Goal: Find specific page/section: Find specific page/section

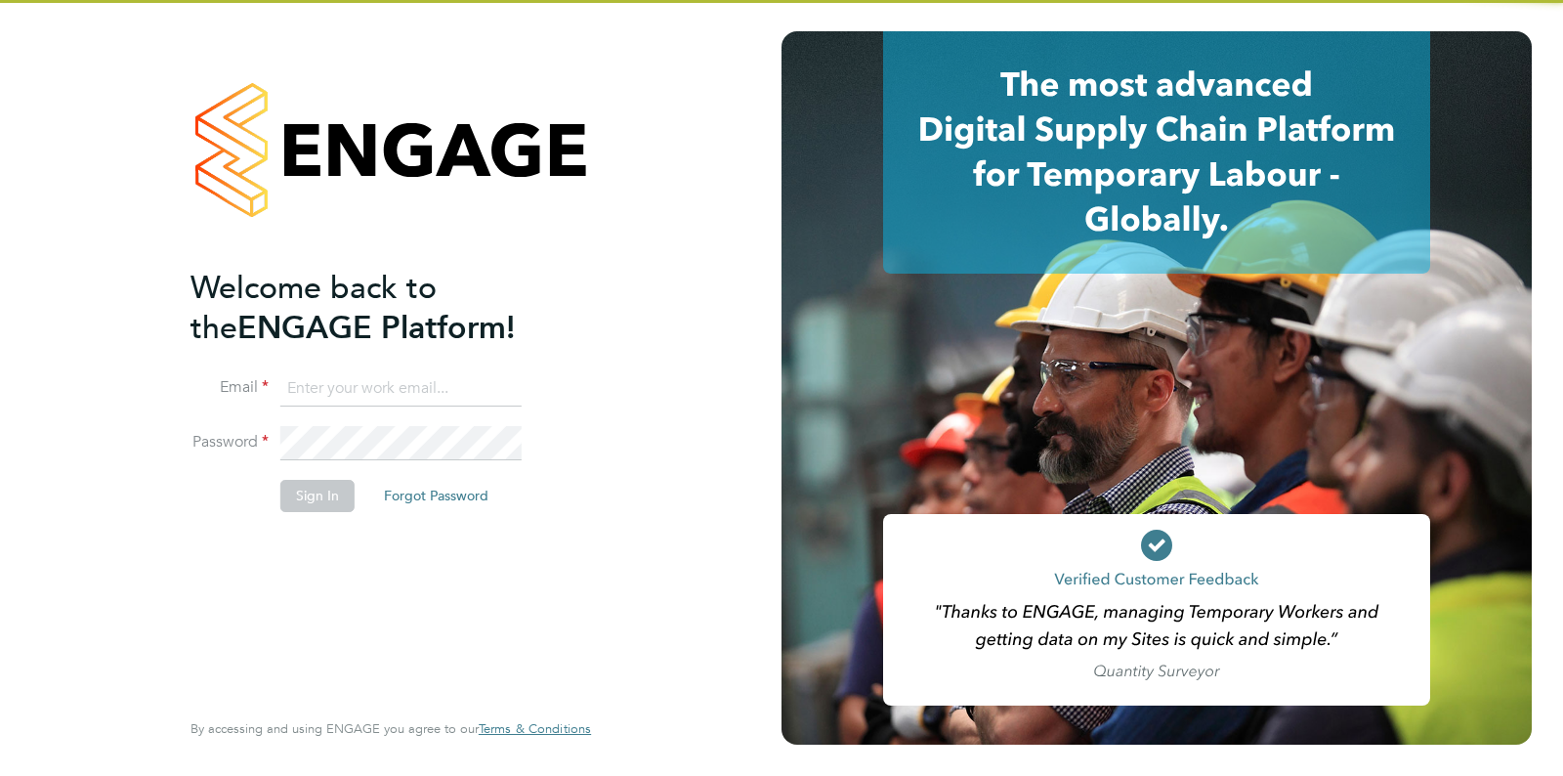
type input "[EMAIL_ADDRESS][DOMAIN_NAME]"
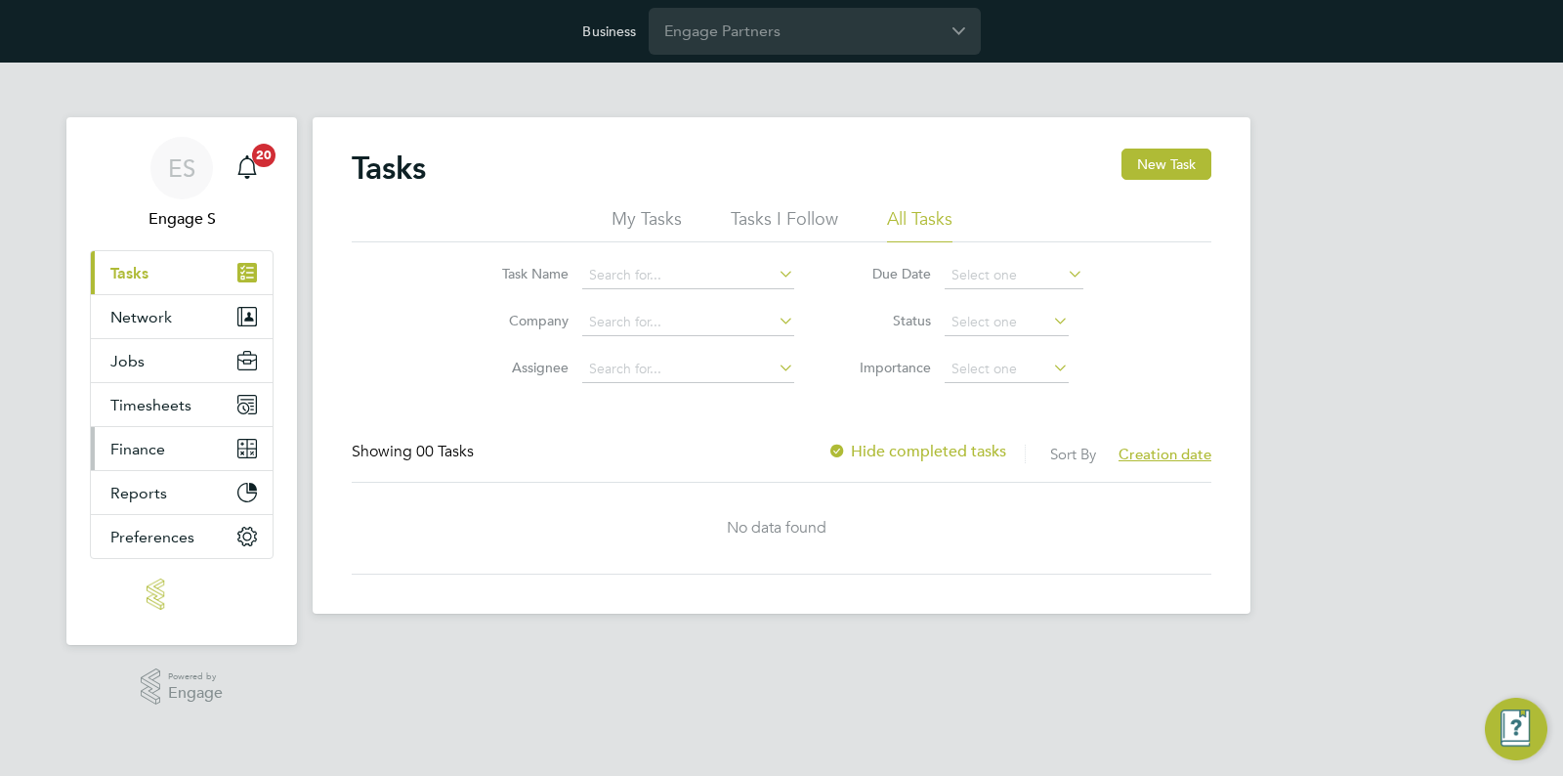
click at [155, 454] on span "Finance" at bounding box center [137, 449] width 55 height 19
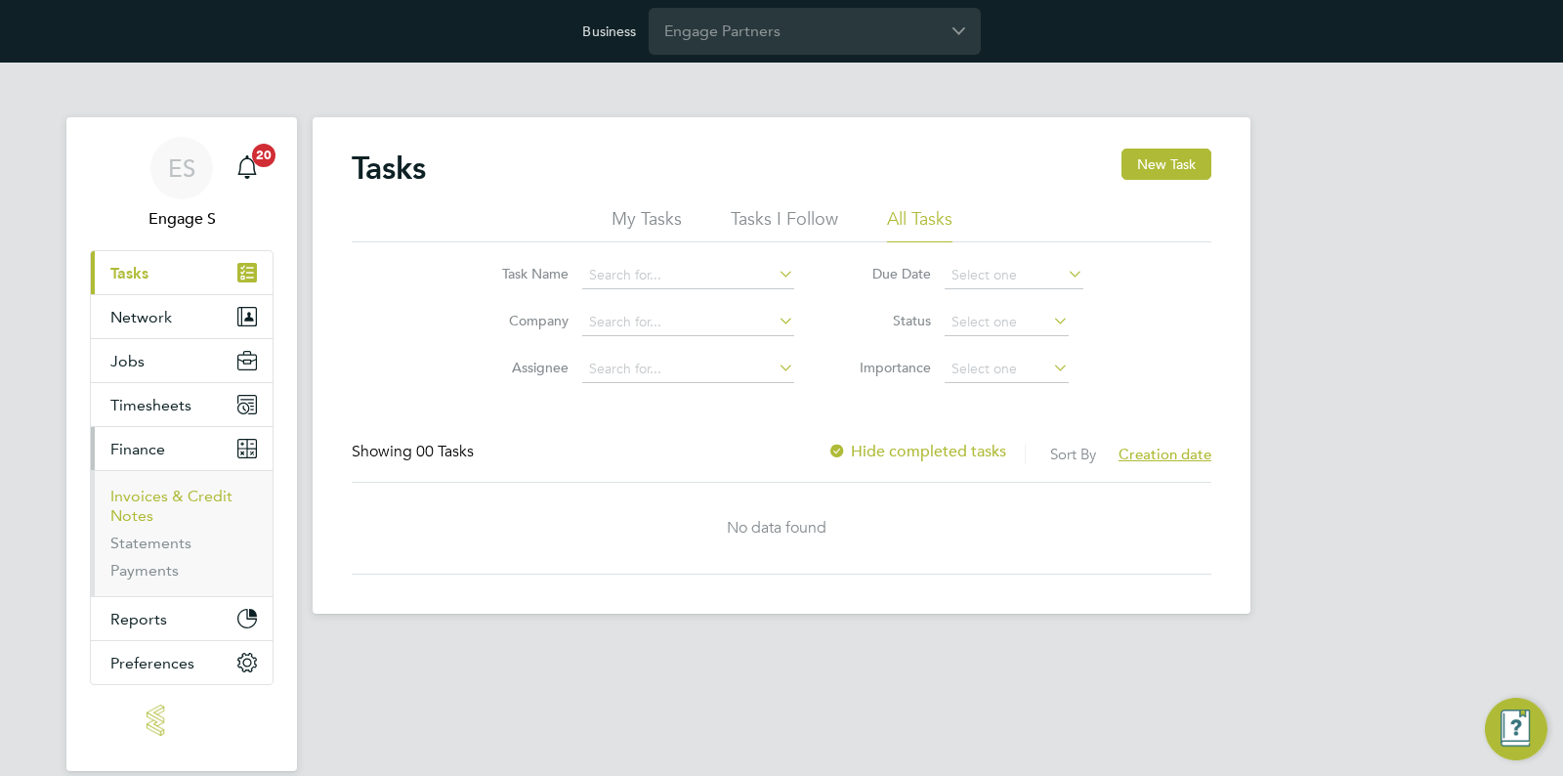
click at [168, 489] on link "Invoices & Credit Notes" at bounding box center [171, 505] width 122 height 38
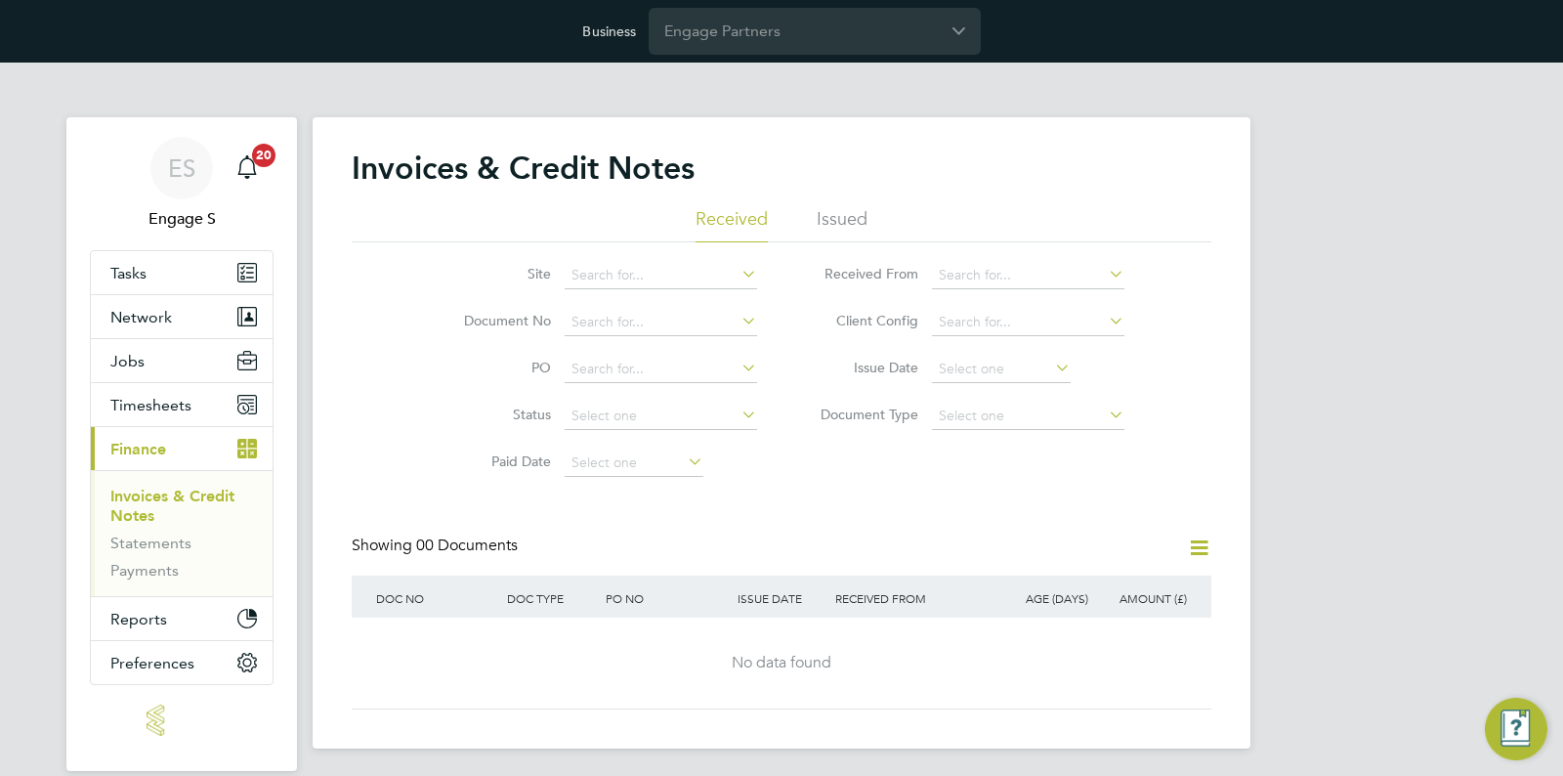
click at [860, 212] on li "Issued" at bounding box center [842, 224] width 51 height 35
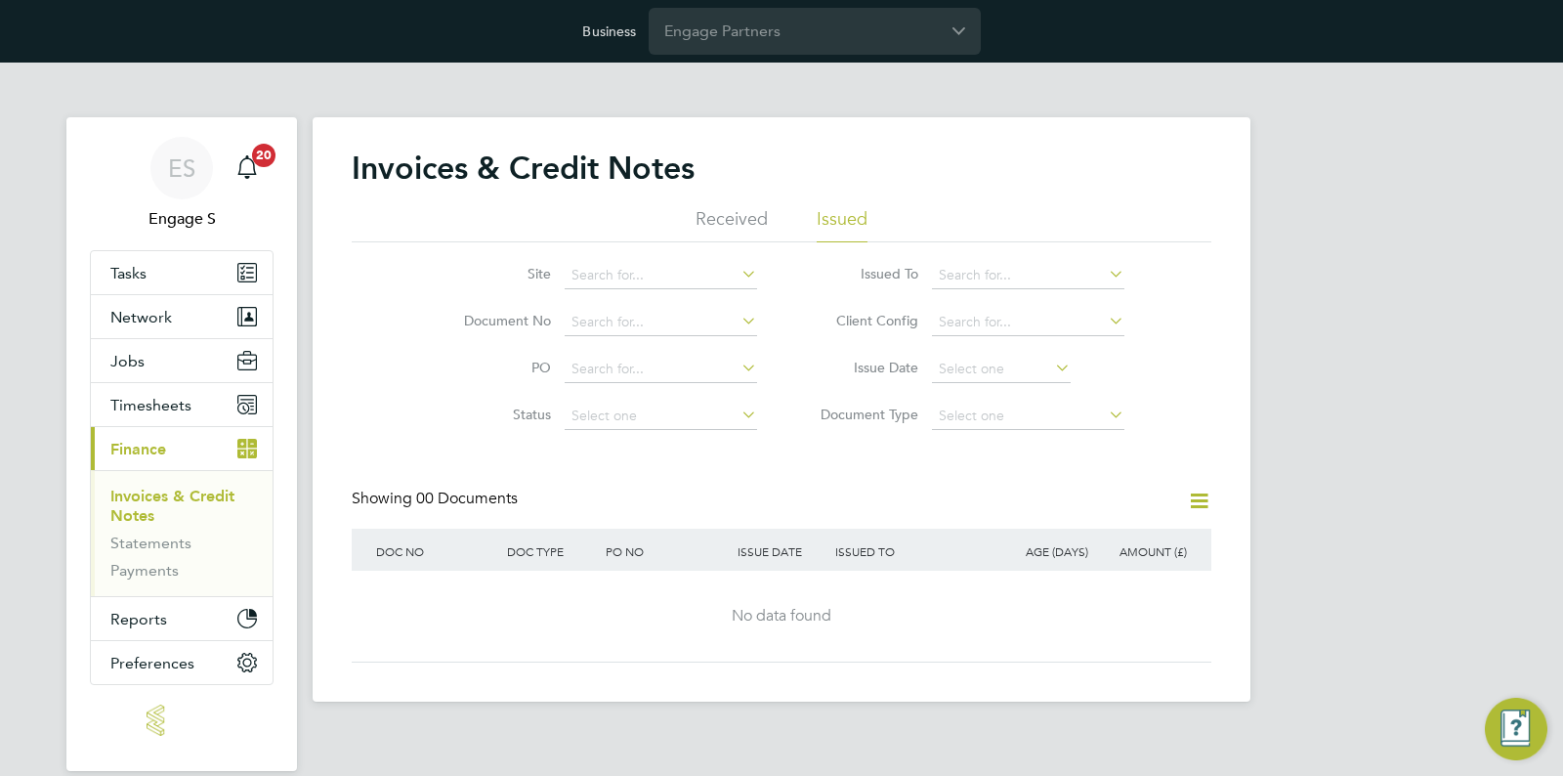
click at [709, 222] on li "Received" at bounding box center [732, 224] width 72 height 35
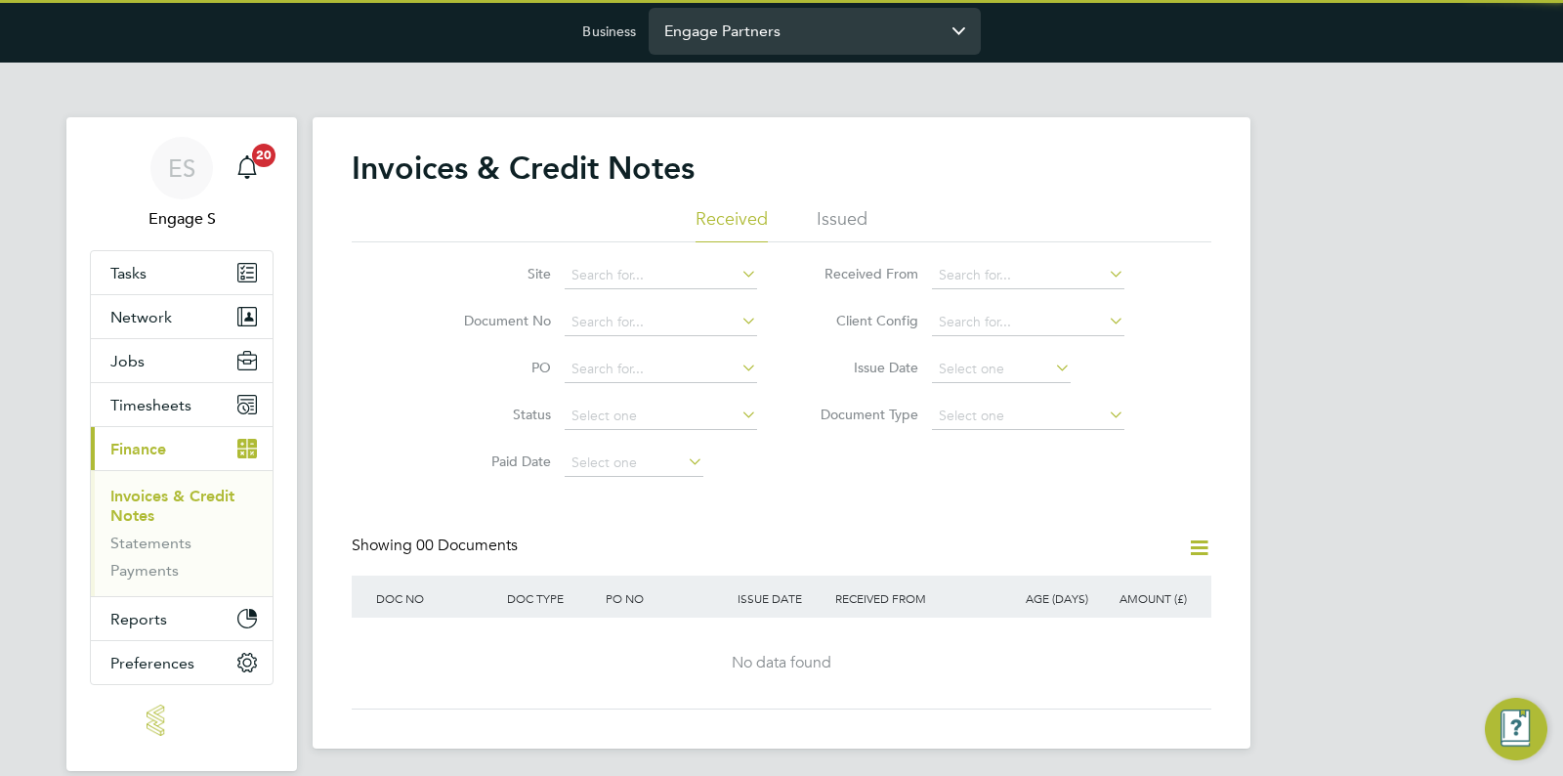
click at [770, 23] on input "Engage Partners" at bounding box center [815, 31] width 332 height 46
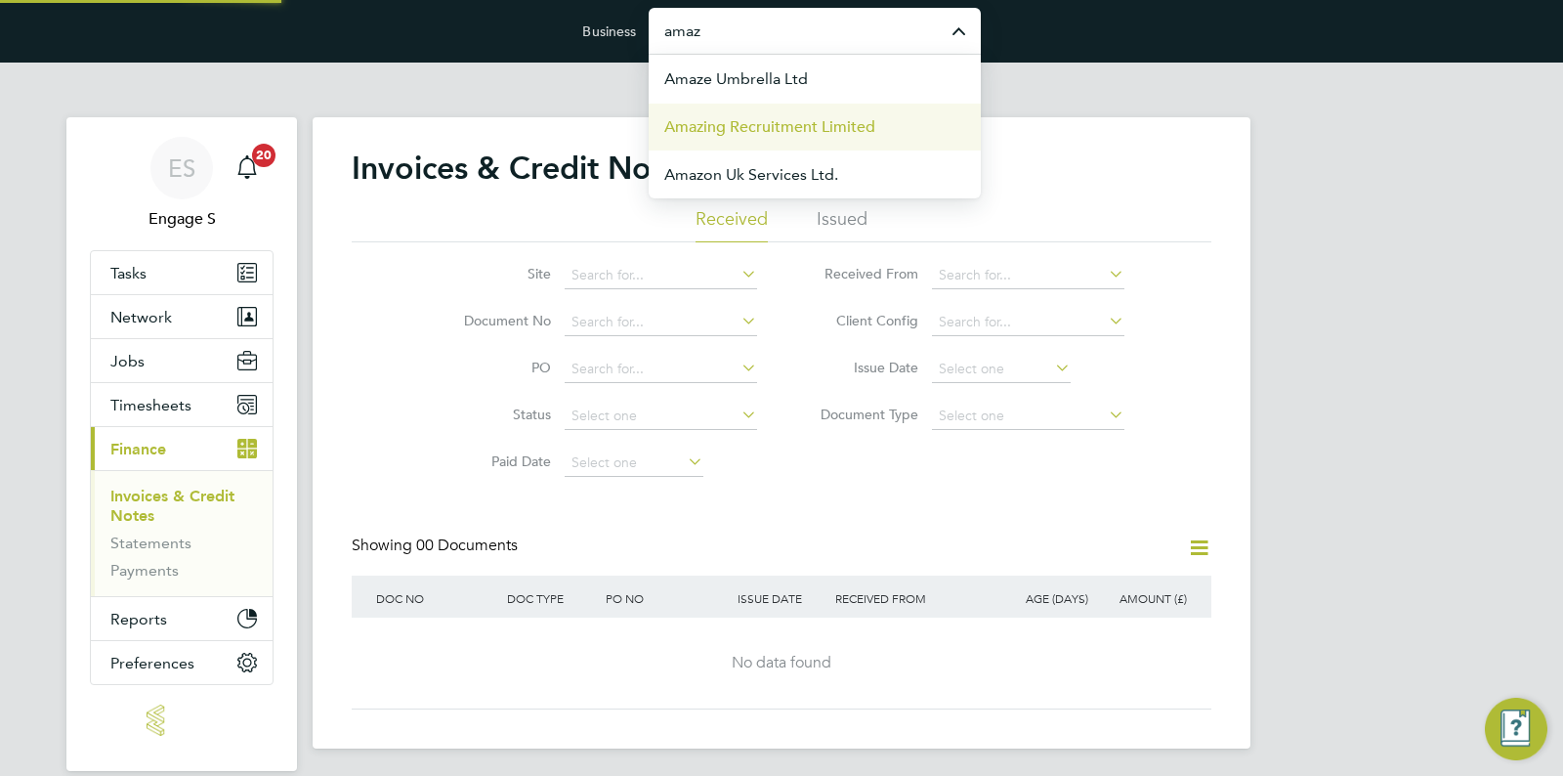
click at [823, 130] on span "Amazing Recruitment Limited" at bounding box center [769, 126] width 211 height 23
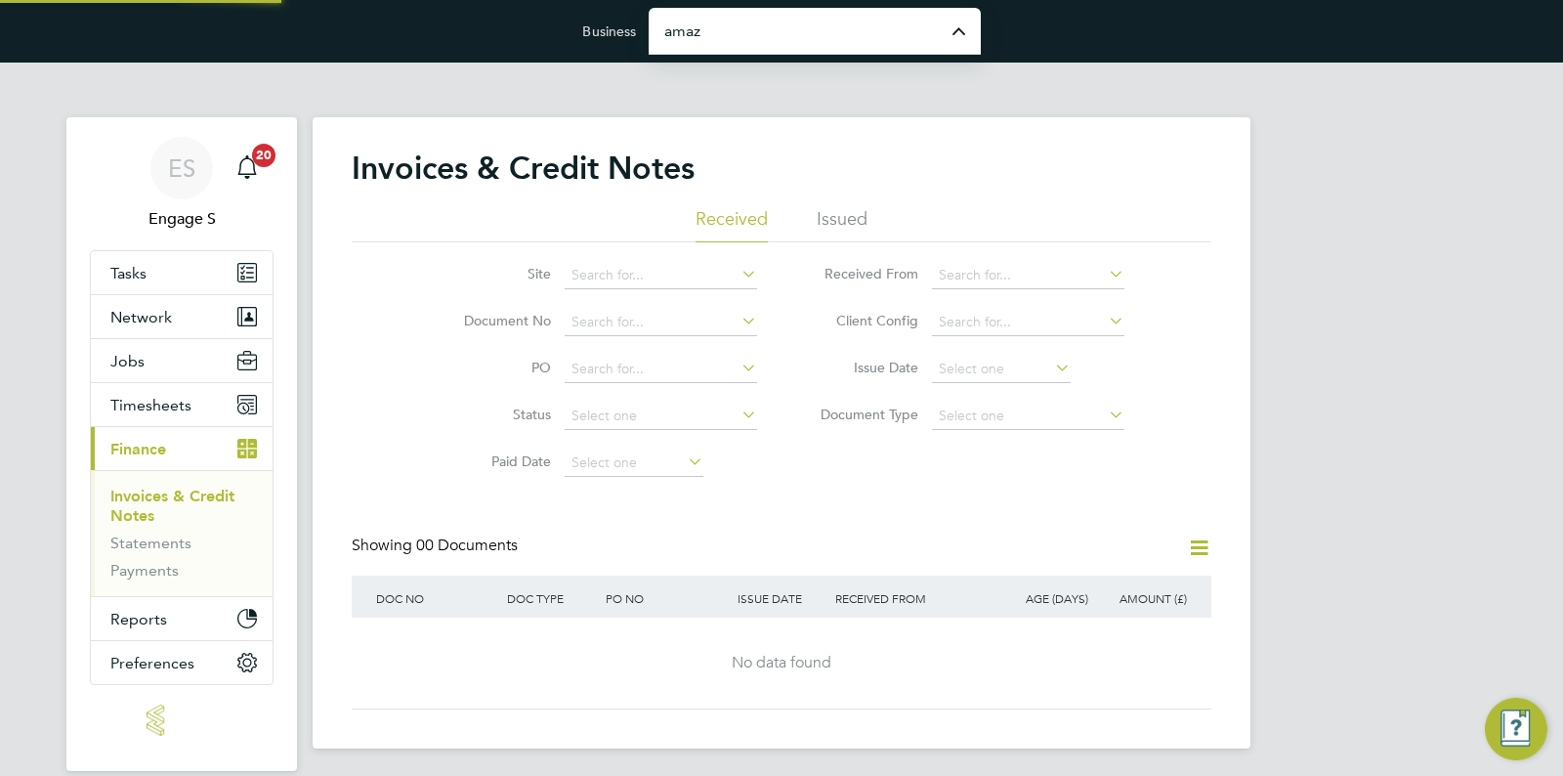
type input "Amazing Recruitment Limited"
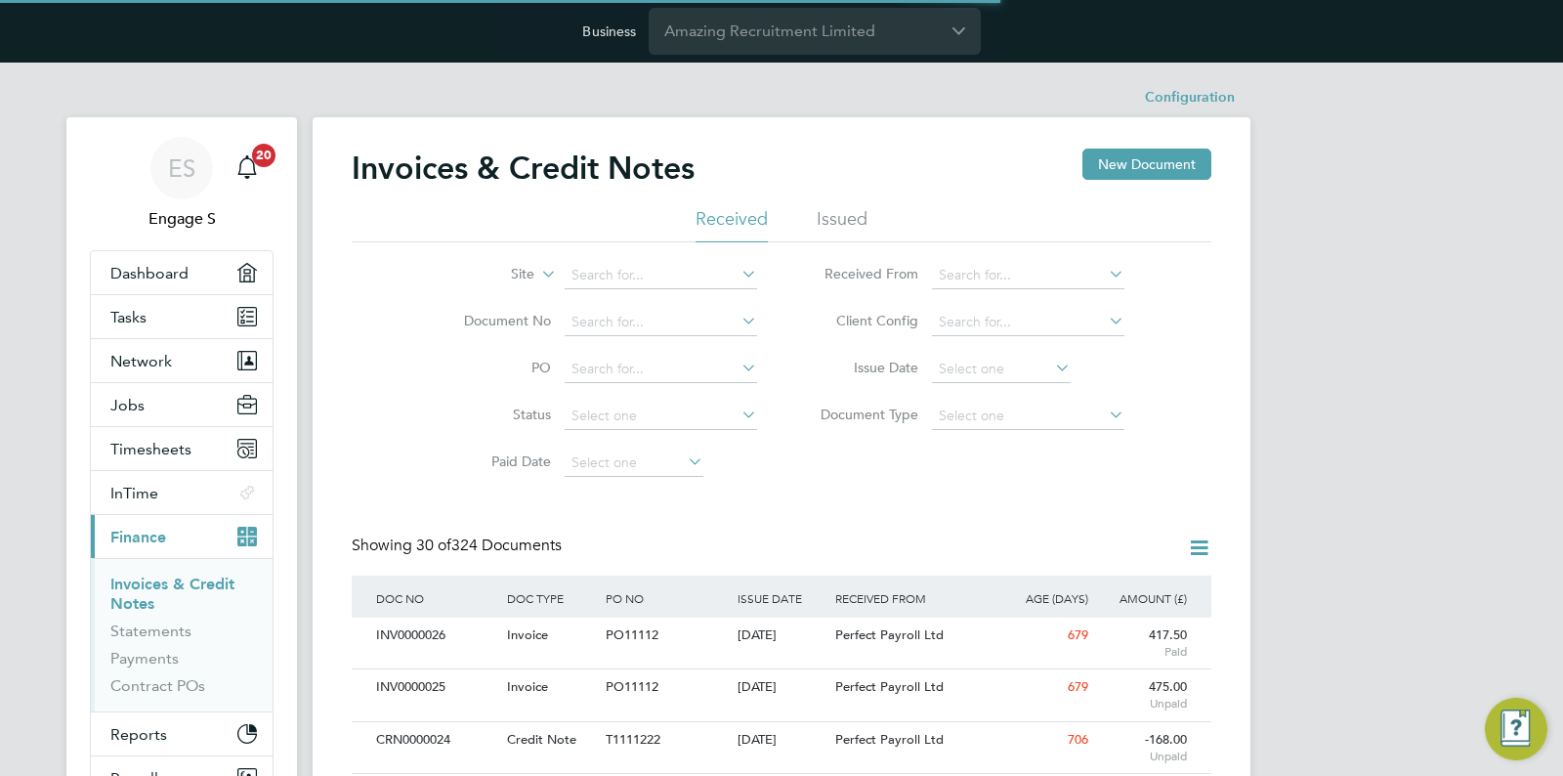
click at [537, 275] on icon at bounding box center [537, 269] width 0 height 18
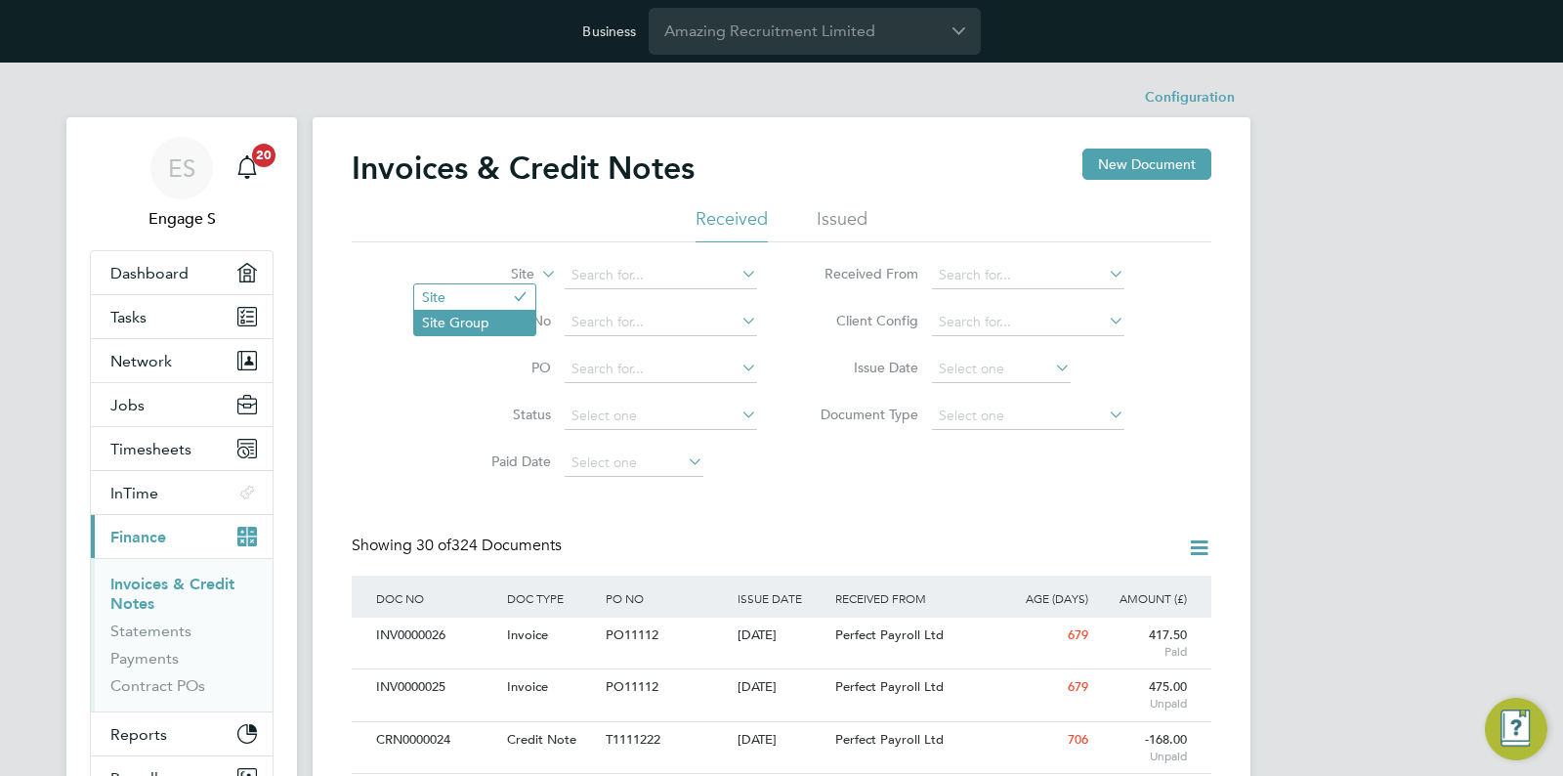
click at [490, 315] on li "Site Group" at bounding box center [474, 322] width 121 height 25
click at [591, 283] on input at bounding box center [661, 275] width 192 height 27
click at [850, 222] on li "Issued" at bounding box center [842, 224] width 51 height 35
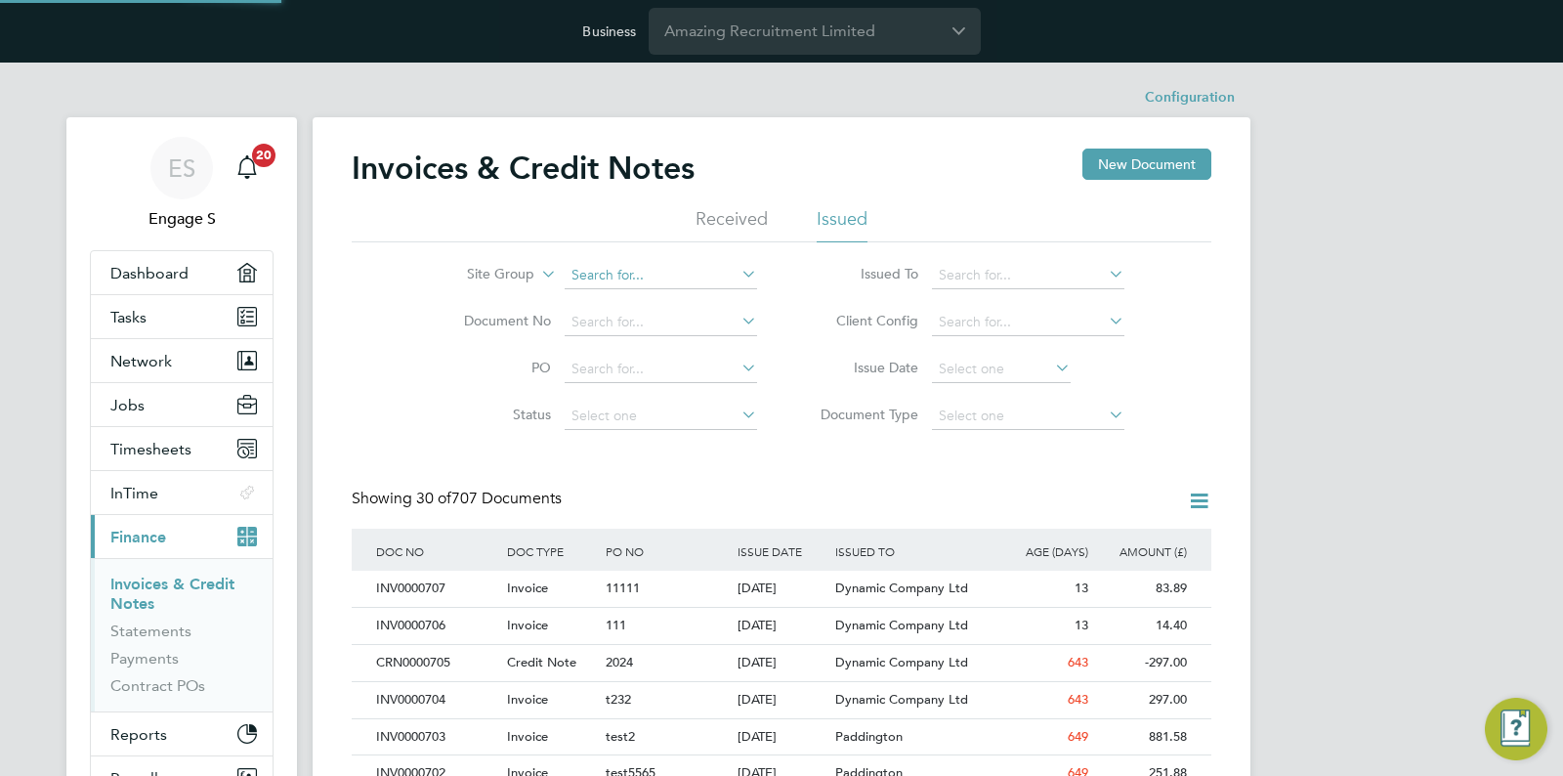
click at [592, 282] on input at bounding box center [661, 275] width 192 height 27
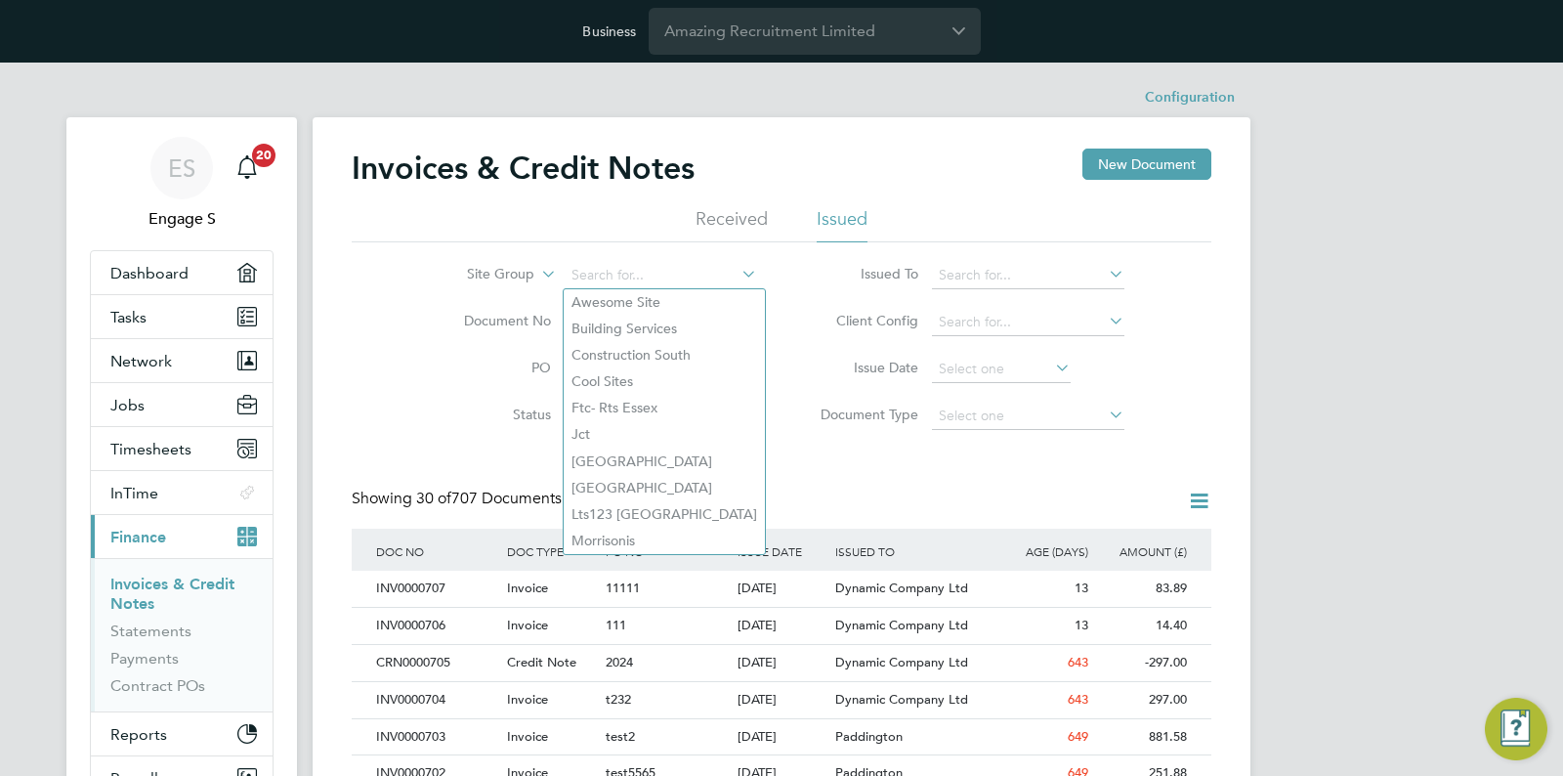
click at [751, 214] on li "Received" at bounding box center [732, 224] width 72 height 35
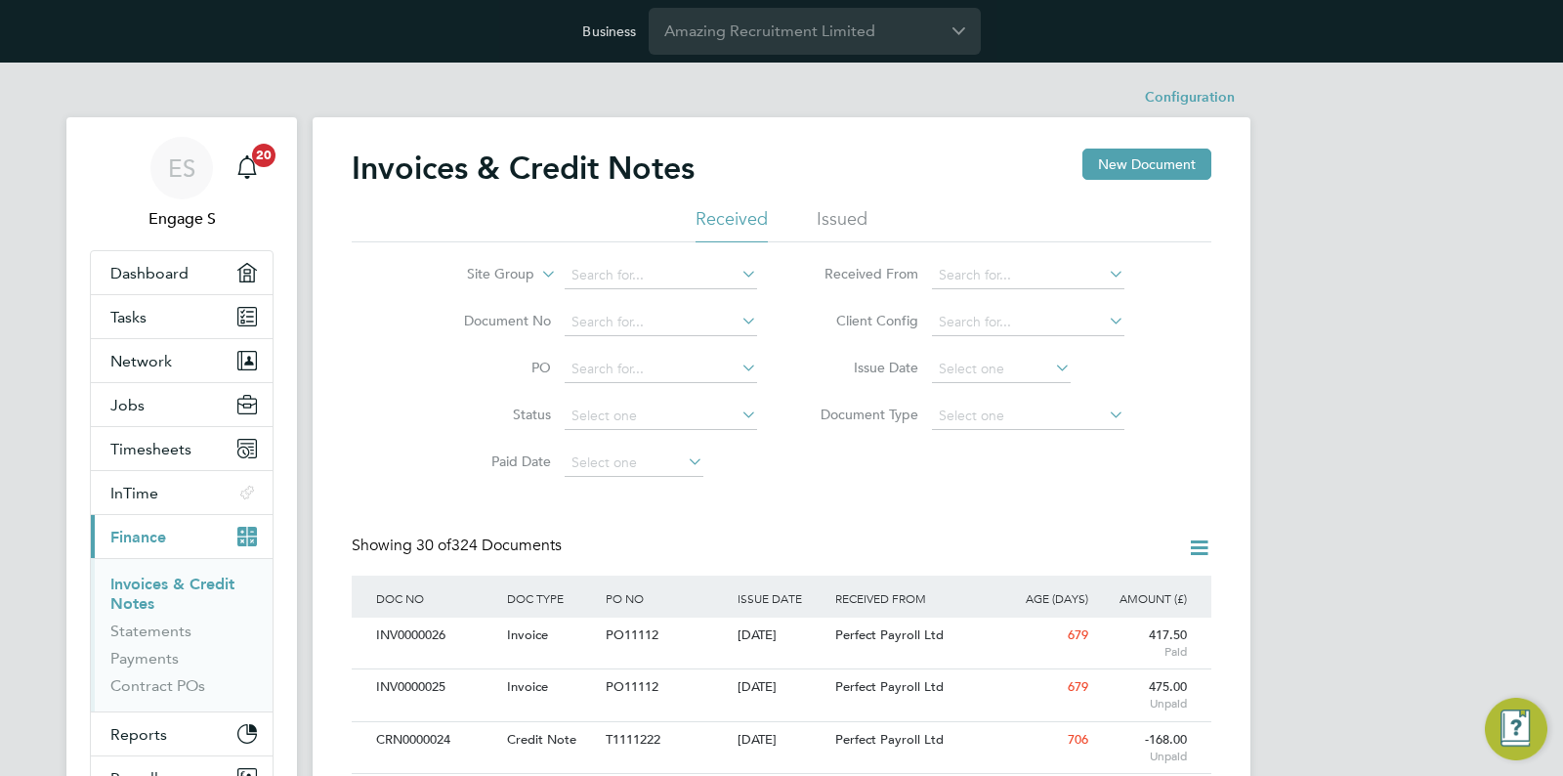
drag, startPoint x: 820, startPoint y: 224, endPoint x: 782, endPoint y: 229, distance: 37.4
click at [821, 224] on li "Issued" at bounding box center [842, 224] width 51 height 35
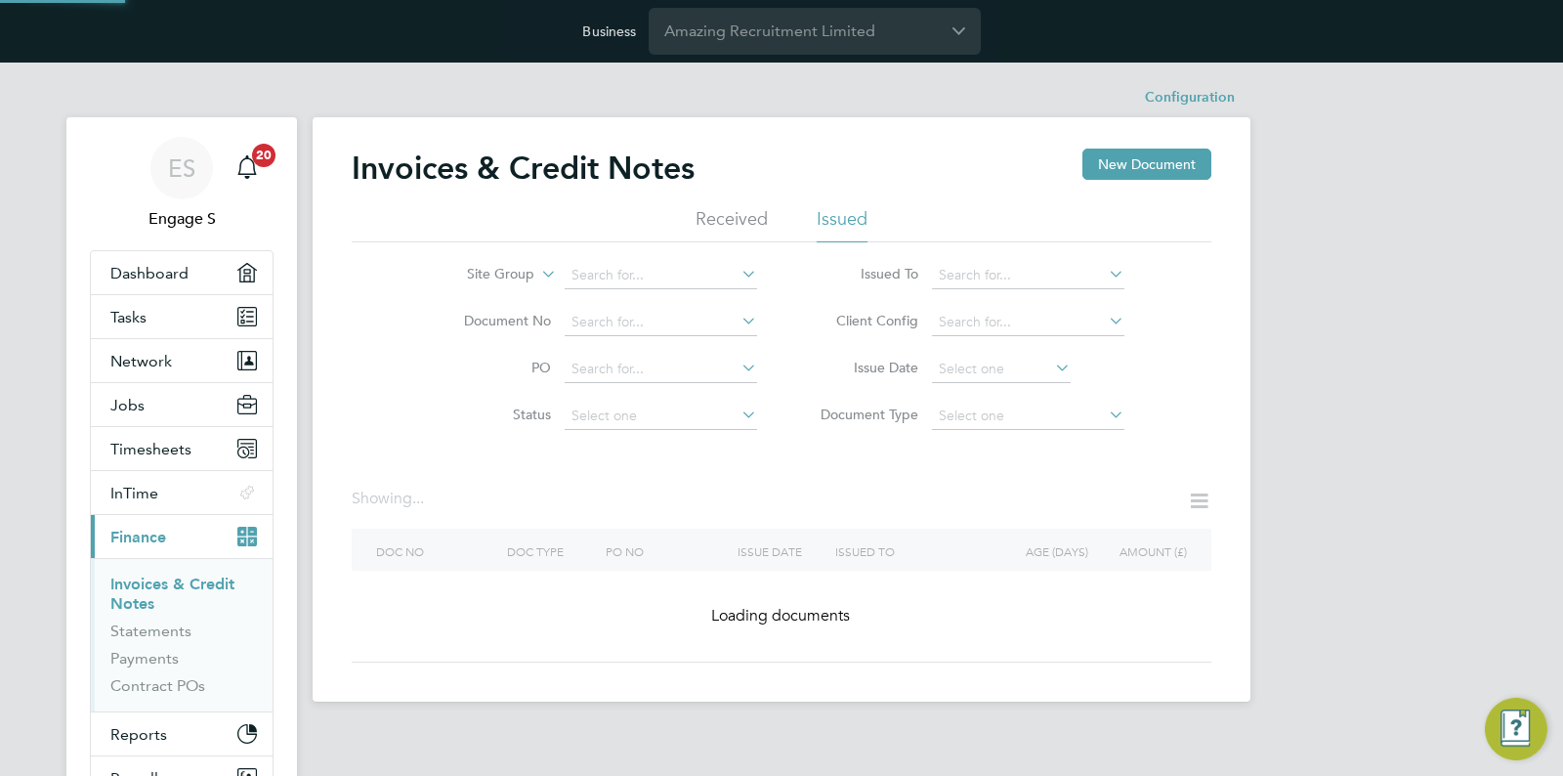
drag, startPoint x: 704, startPoint y: 222, endPoint x: 550, endPoint y: 278, distance: 164.4
click at [704, 221] on li "Received" at bounding box center [732, 224] width 72 height 35
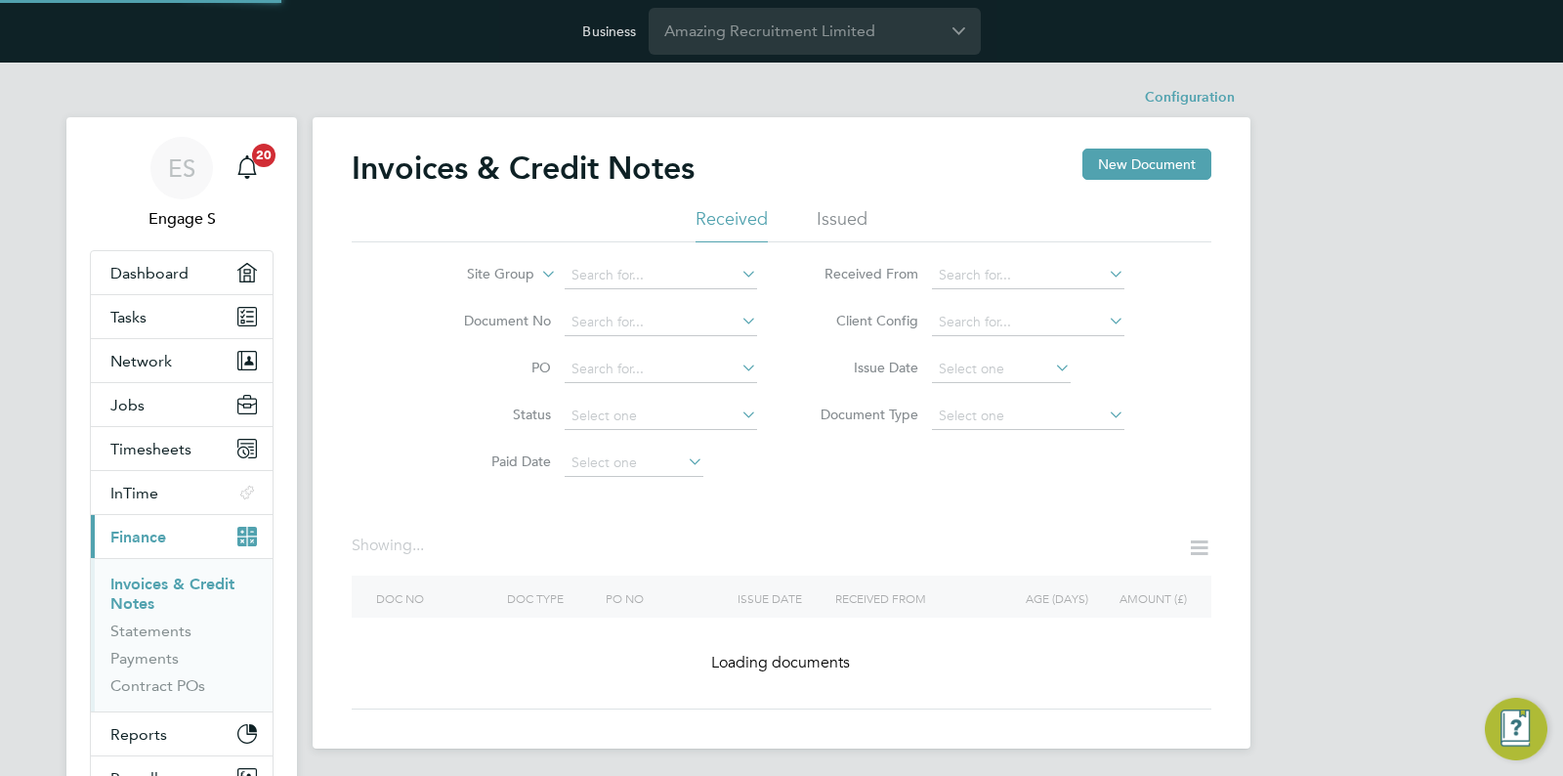
click at [537, 277] on icon at bounding box center [537, 269] width 0 height 18
click at [849, 212] on li "Issued" at bounding box center [842, 224] width 51 height 35
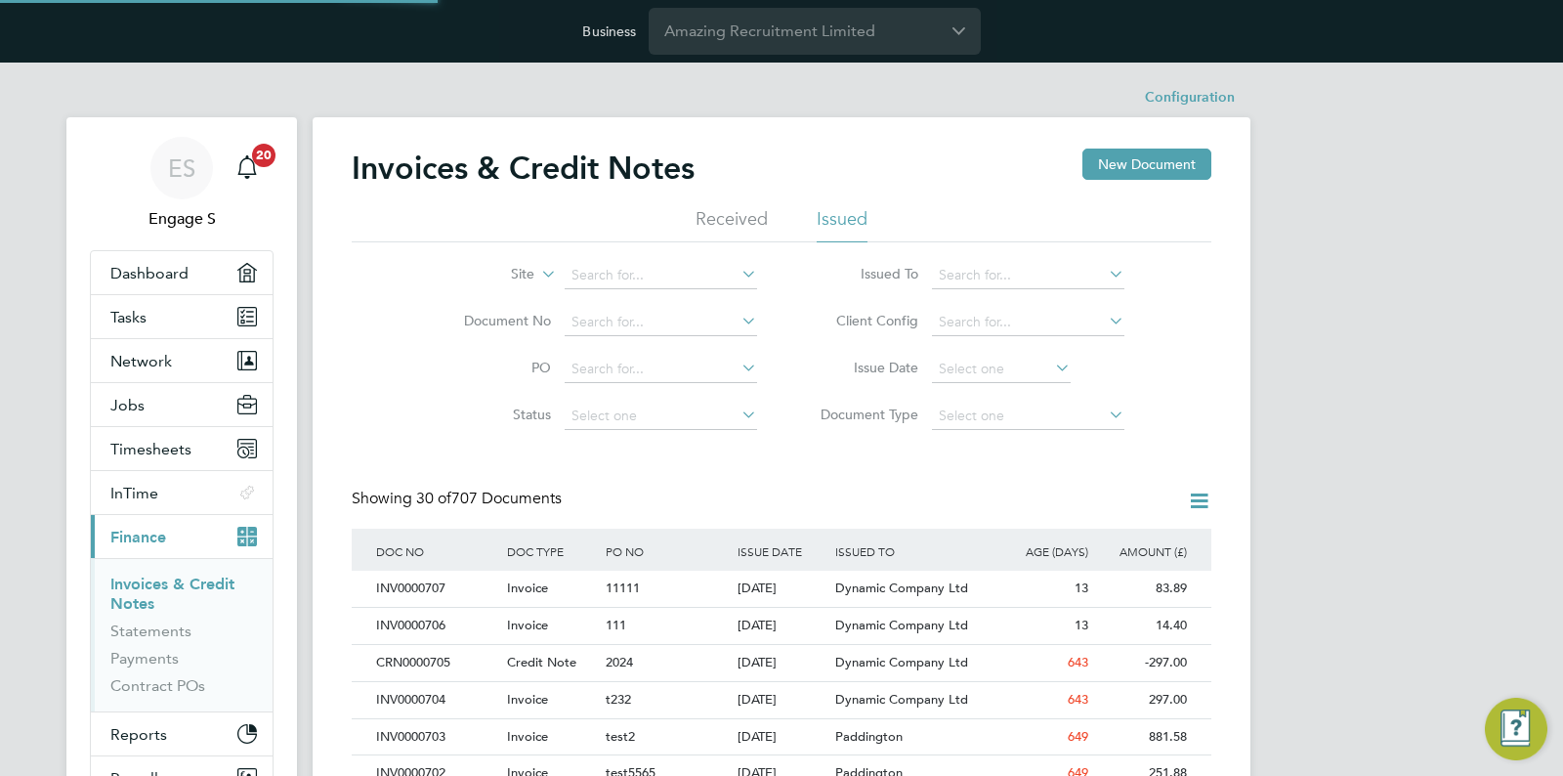
click at [537, 270] on icon at bounding box center [537, 269] width 0 height 18
click at [588, 218] on ul "Received Issued" at bounding box center [782, 224] width 860 height 35
click at [537, 274] on icon at bounding box center [537, 269] width 0 height 18
drag, startPoint x: 514, startPoint y: 321, endPoint x: 531, endPoint y: 319, distance: 17.7
click at [515, 321] on li "Site Group" at bounding box center [474, 322] width 121 height 25
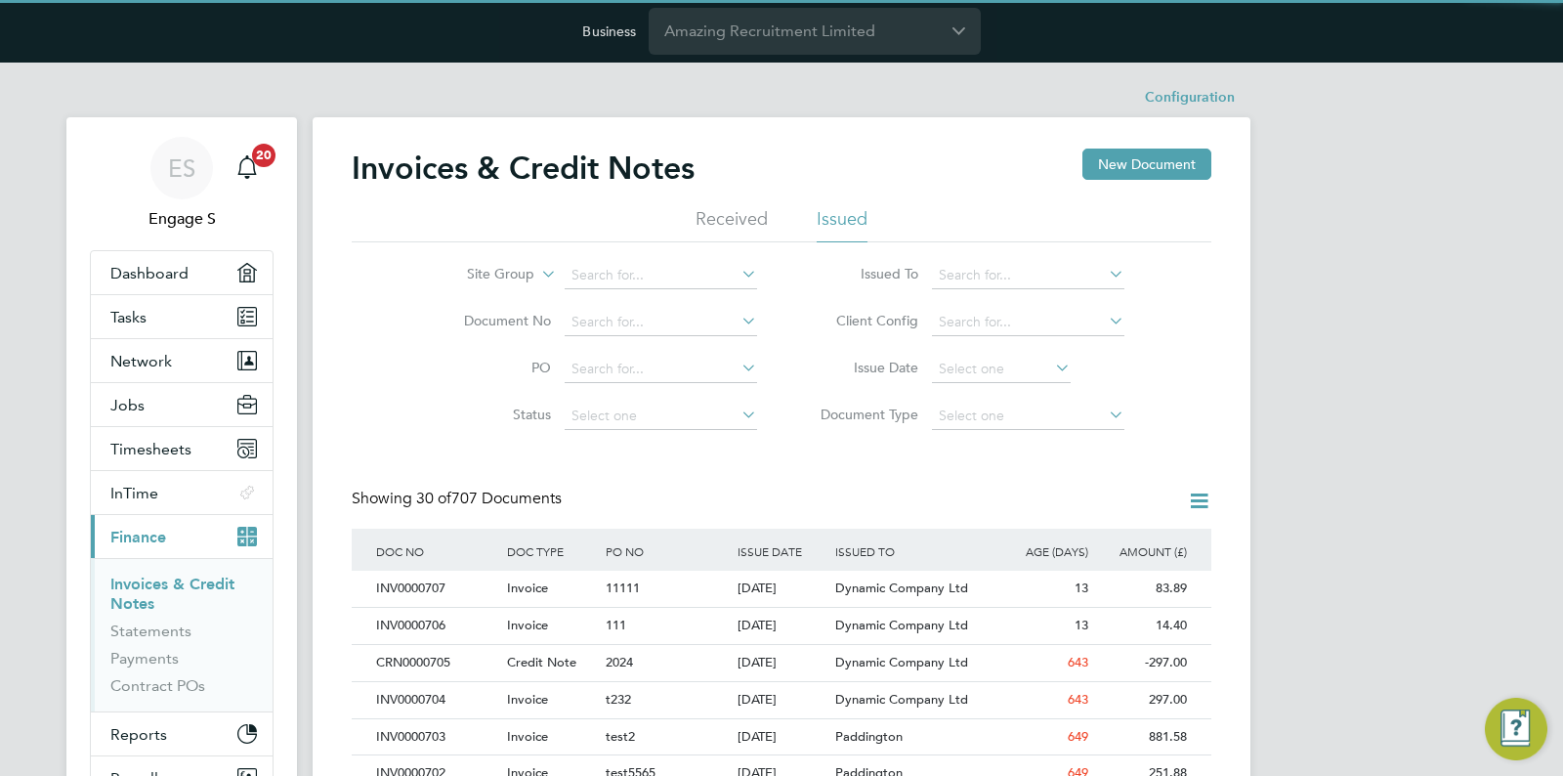
click at [719, 215] on li "Received" at bounding box center [732, 224] width 72 height 35
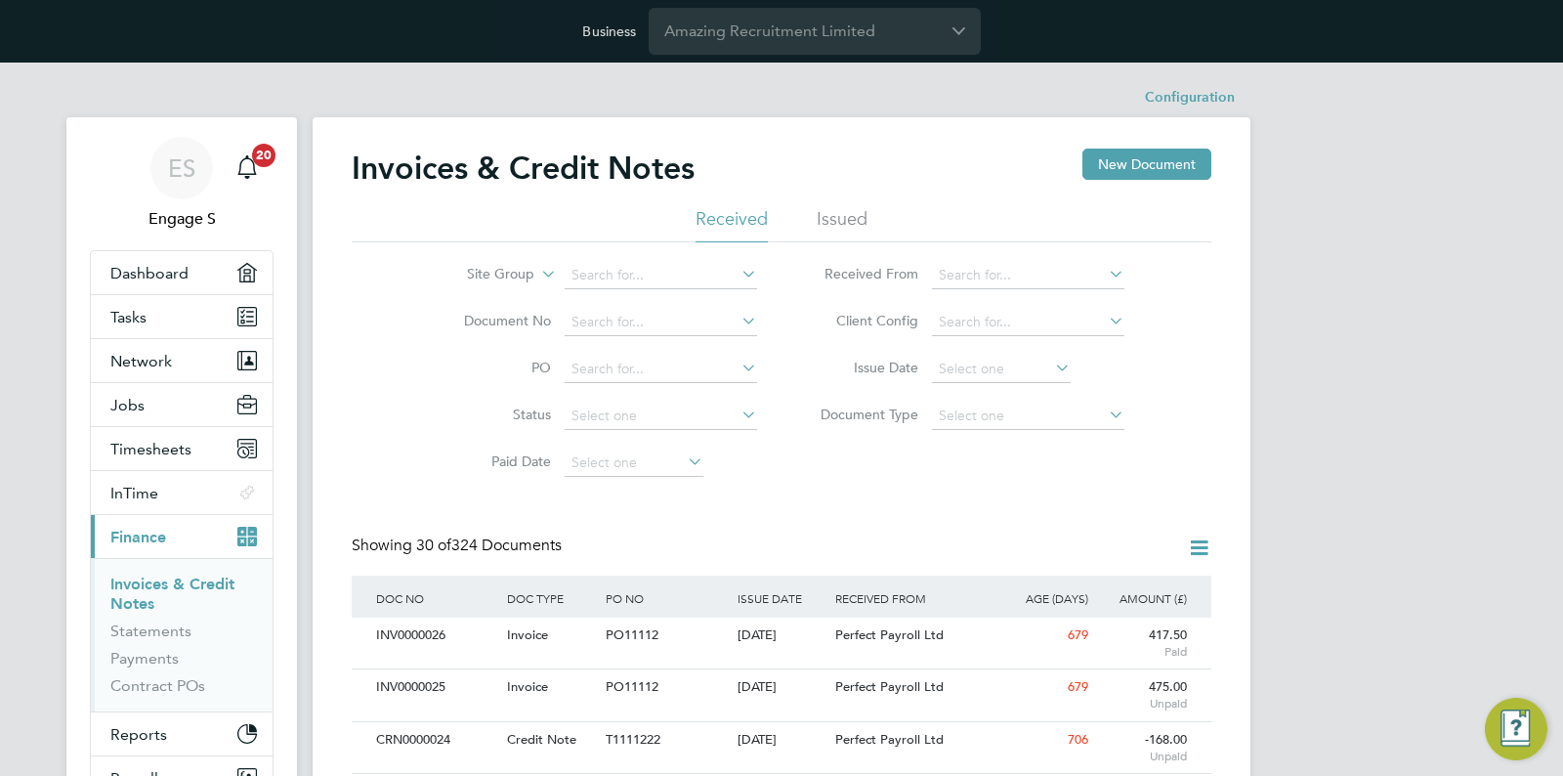
click at [537, 275] on icon at bounding box center [537, 269] width 0 height 18
click at [496, 313] on li "Site Group" at bounding box center [474, 322] width 121 height 25
click at [830, 229] on li "Issued" at bounding box center [842, 224] width 51 height 35
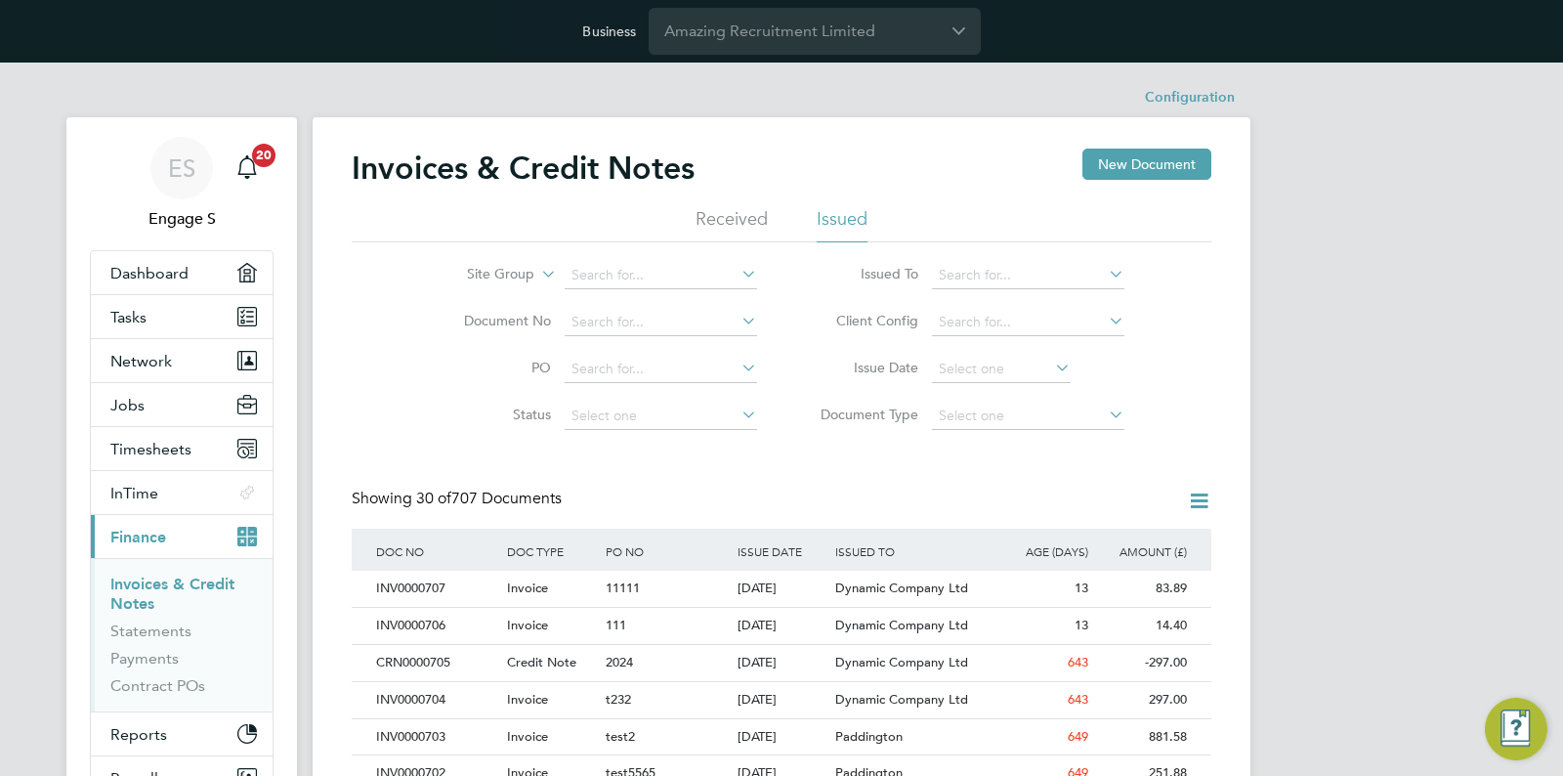
click at [513, 274] on label "Site Group" at bounding box center [478, 275] width 112 height 20
drag, startPoint x: 500, startPoint y: 176, endPoint x: 415, endPoint y: 256, distance: 116.8
click at [500, 176] on h2 "Invoices & Credit Notes" at bounding box center [523, 167] width 343 height 39
